Goal: Task Accomplishment & Management: Complete application form

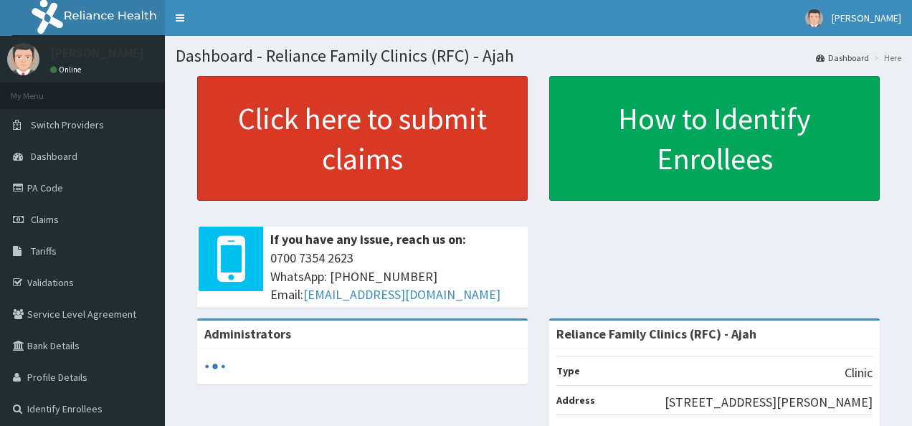
click at [376, 90] on link "Click here to submit claims" at bounding box center [362, 138] width 330 height 125
click at [364, 117] on link "Click here to submit claims" at bounding box center [362, 138] width 330 height 125
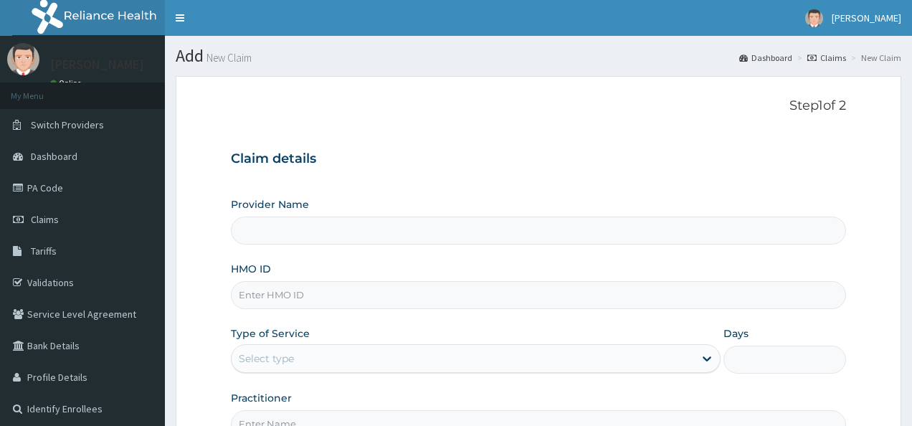
click at [280, 297] on input "HMO ID" at bounding box center [539, 295] width 616 height 28
paste input "TIE/10012/B"
click at [368, 232] on input "Provider Name" at bounding box center [539, 230] width 616 height 28
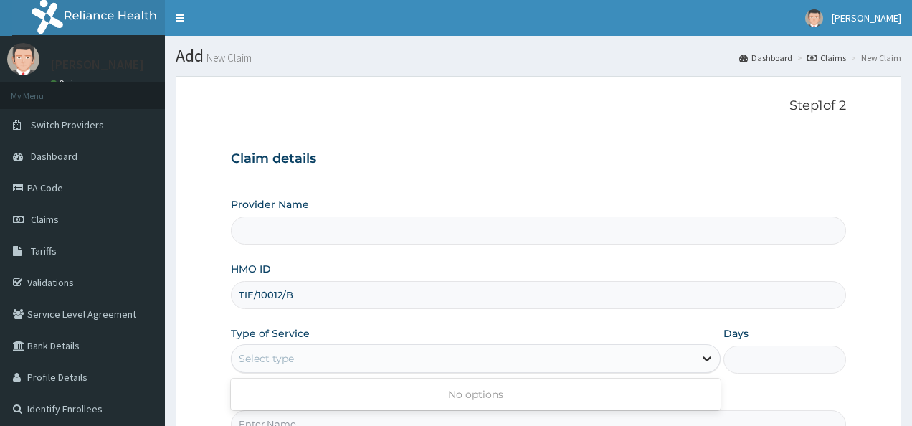
click at [700, 353] on icon at bounding box center [707, 358] width 14 height 14
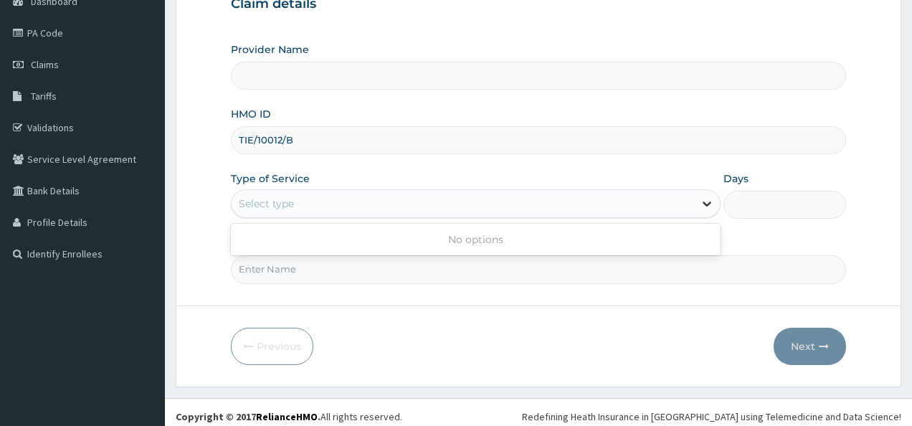
scroll to position [159, 0]
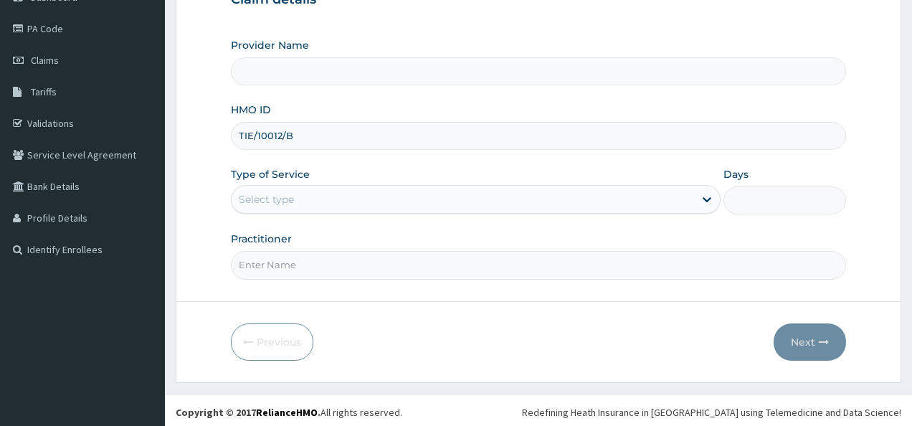
click at [606, 357] on div "Previous Next" at bounding box center [539, 341] width 616 height 37
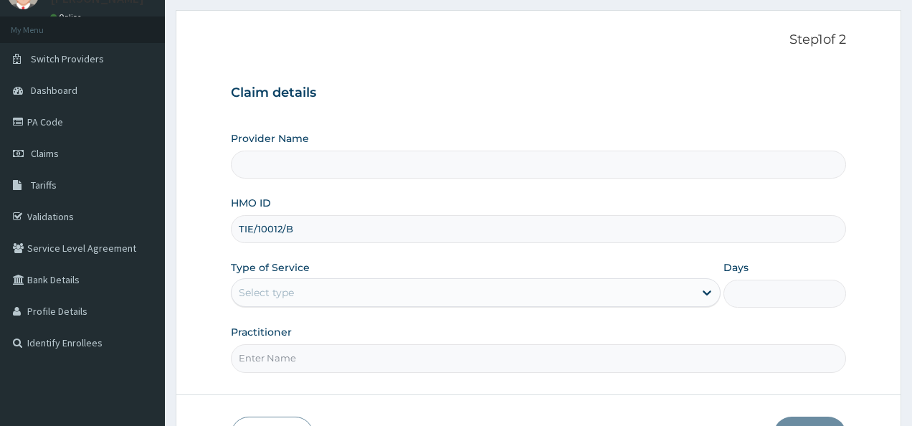
scroll to position [0, 0]
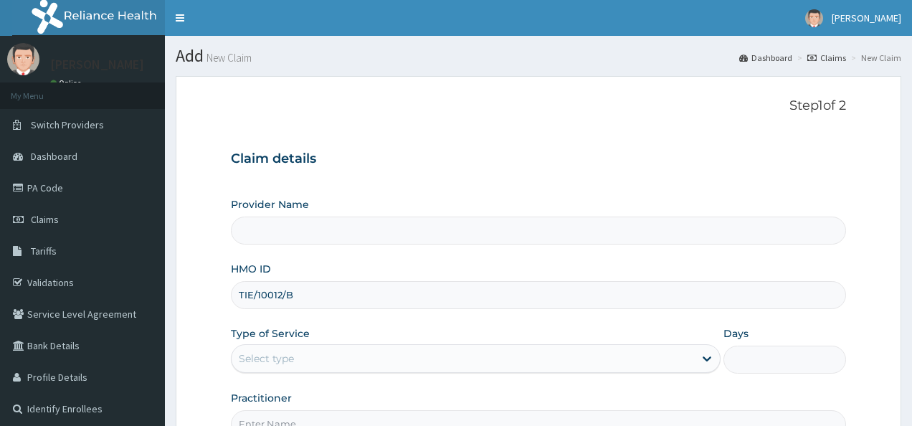
click at [294, 298] on input "TIE/10012/B" at bounding box center [539, 295] width 616 height 28
type input "T"
